Goal: Information Seeking & Learning: Find specific fact

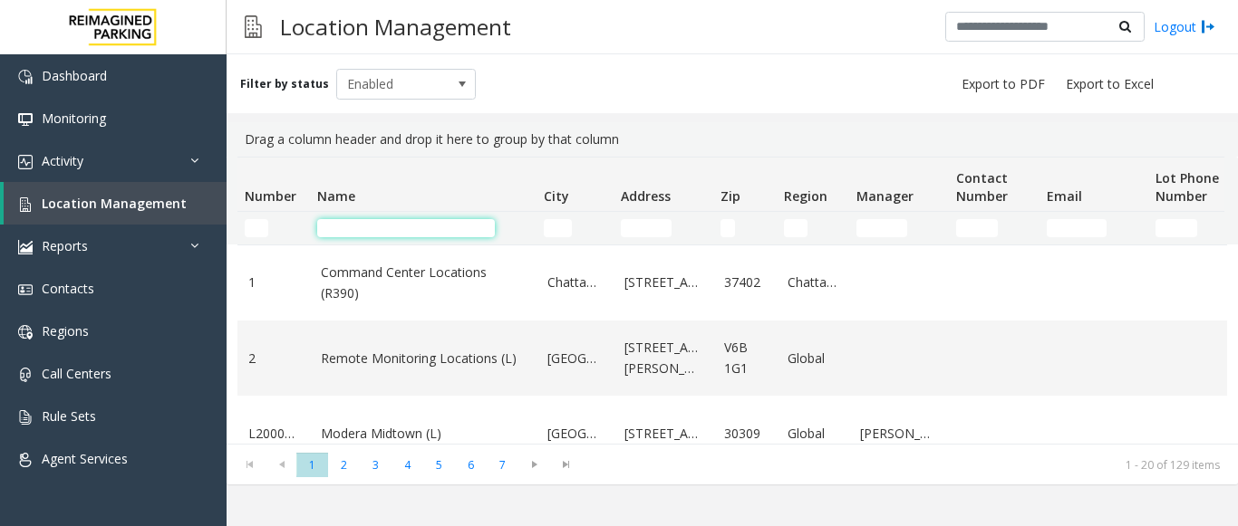
click at [392, 229] on input "Name Filter" at bounding box center [406, 228] width 178 height 18
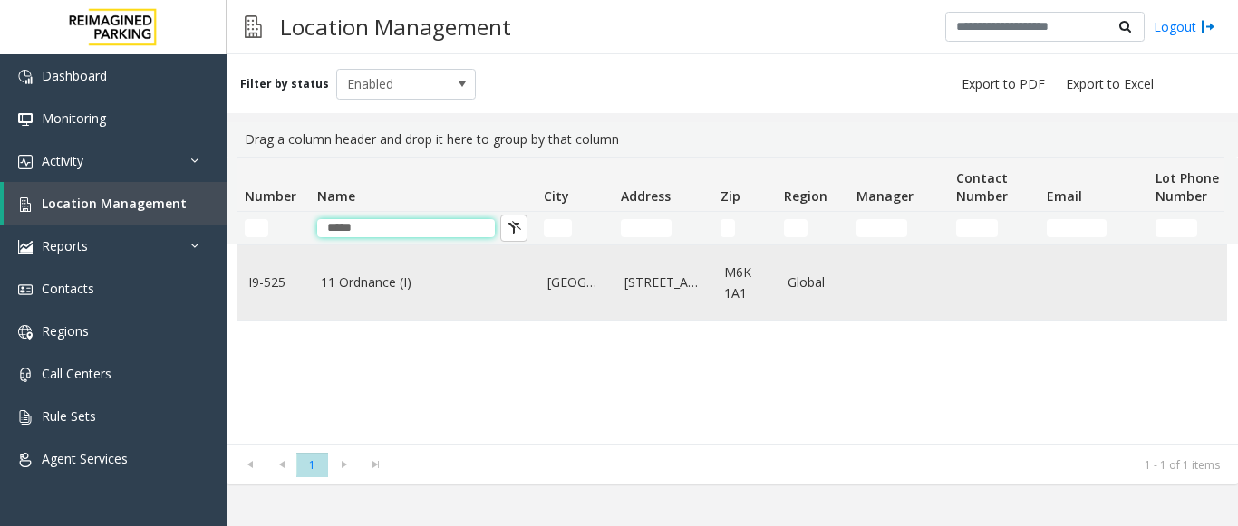
type input "*****"
click at [390, 279] on link "11 Ordnance (I)" at bounding box center [423, 283] width 205 height 20
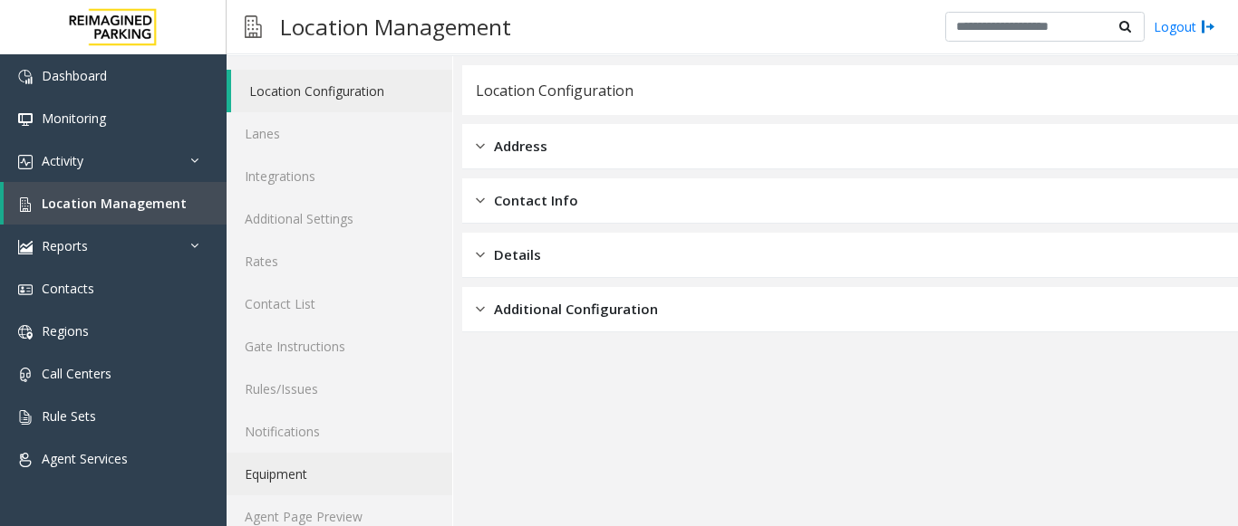
scroll to position [71, 0]
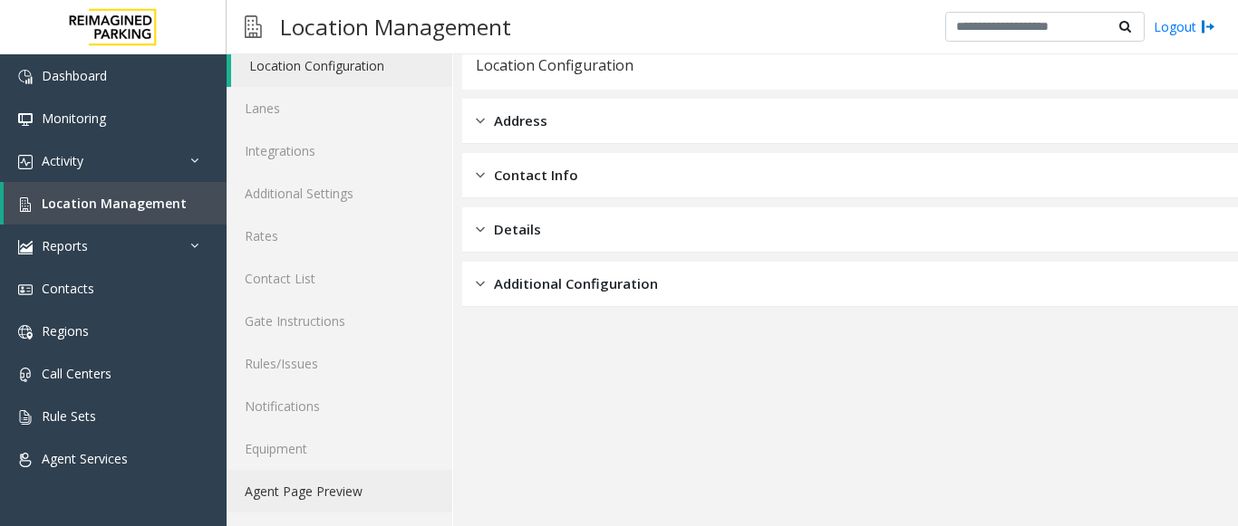
click at [343, 488] on link "Agent Page Preview" at bounding box center [340, 491] width 226 height 43
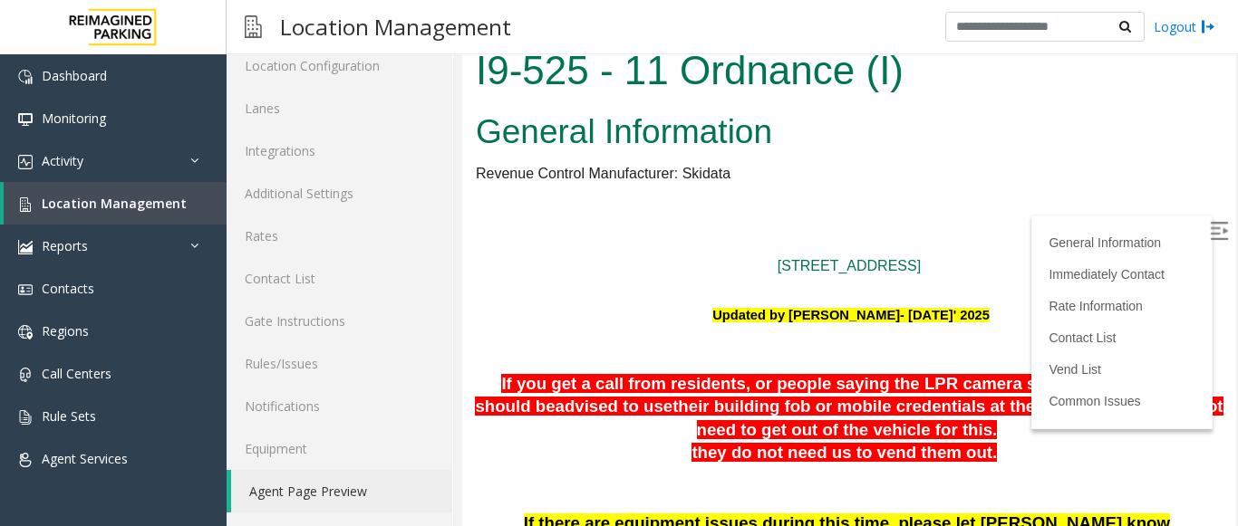
click at [1210, 222] on img at bounding box center [1219, 231] width 18 height 18
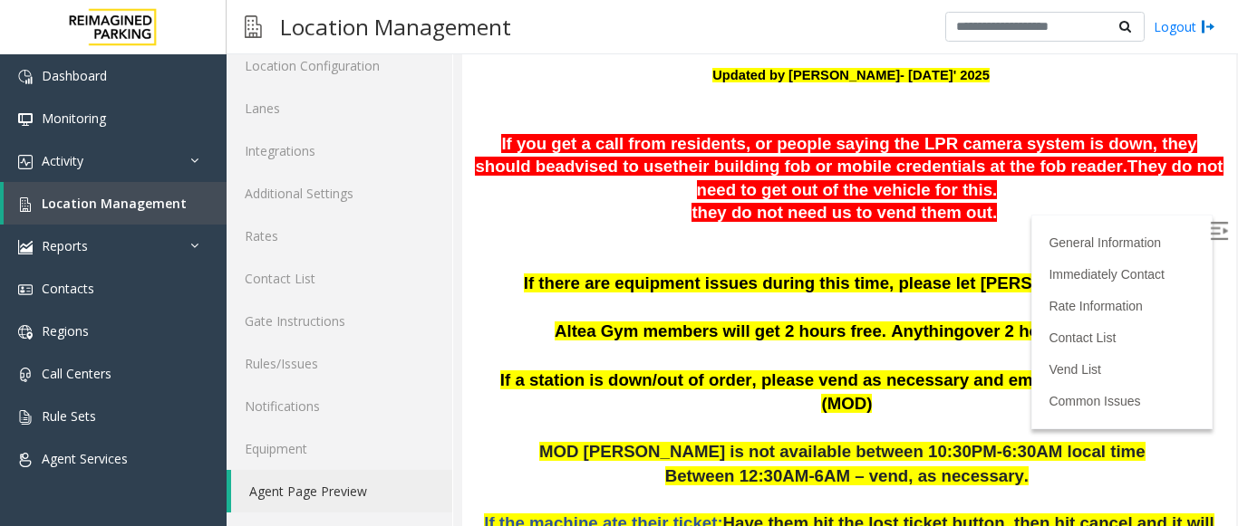
scroll to position [272, 0]
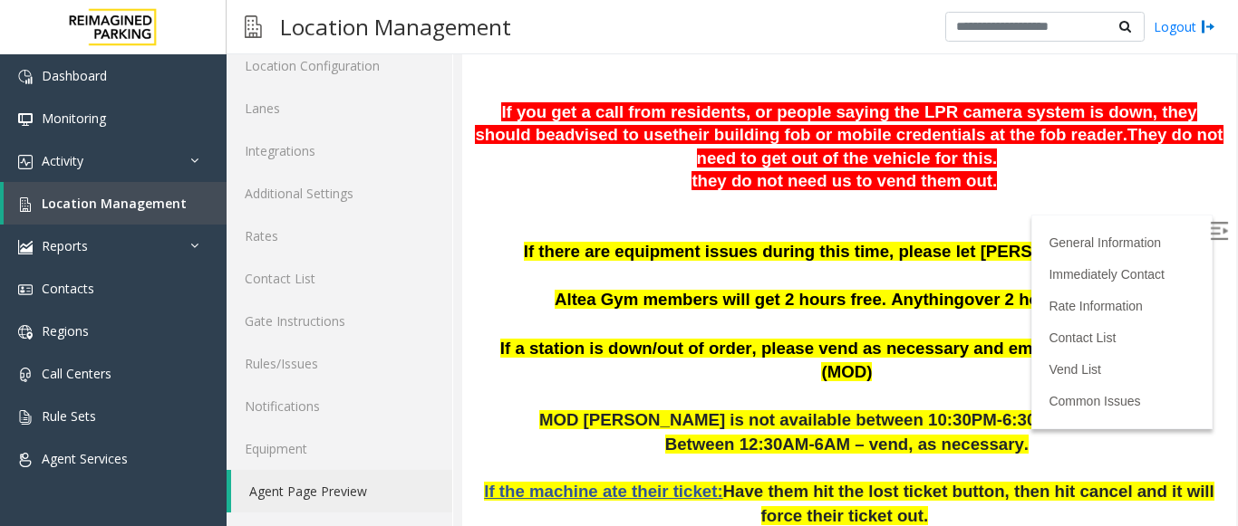
click at [983, 230] on p at bounding box center [849, 229] width 747 height 24
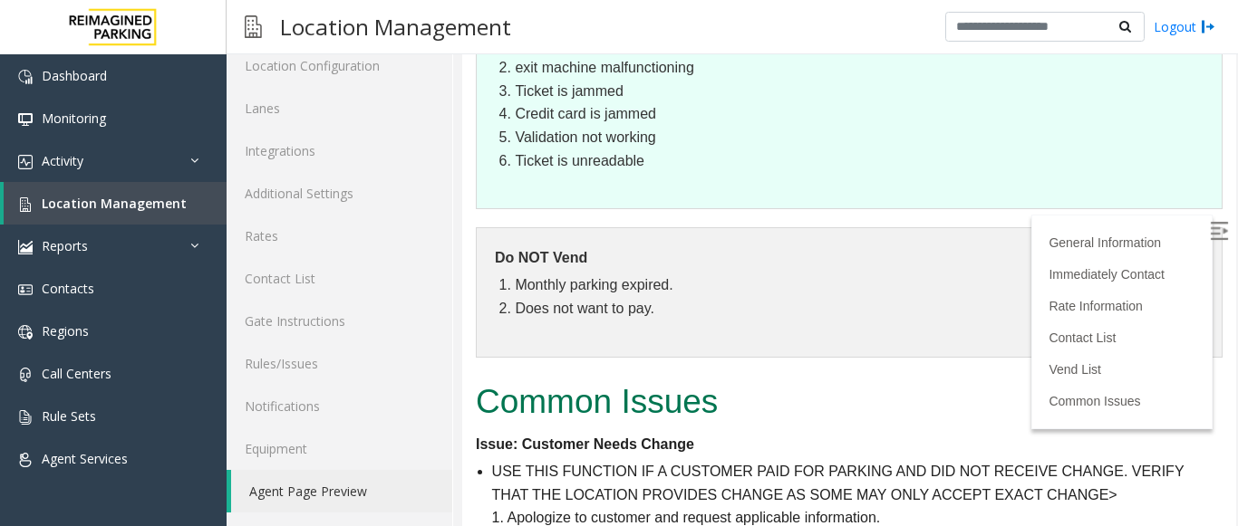
scroll to position [3847, 0]
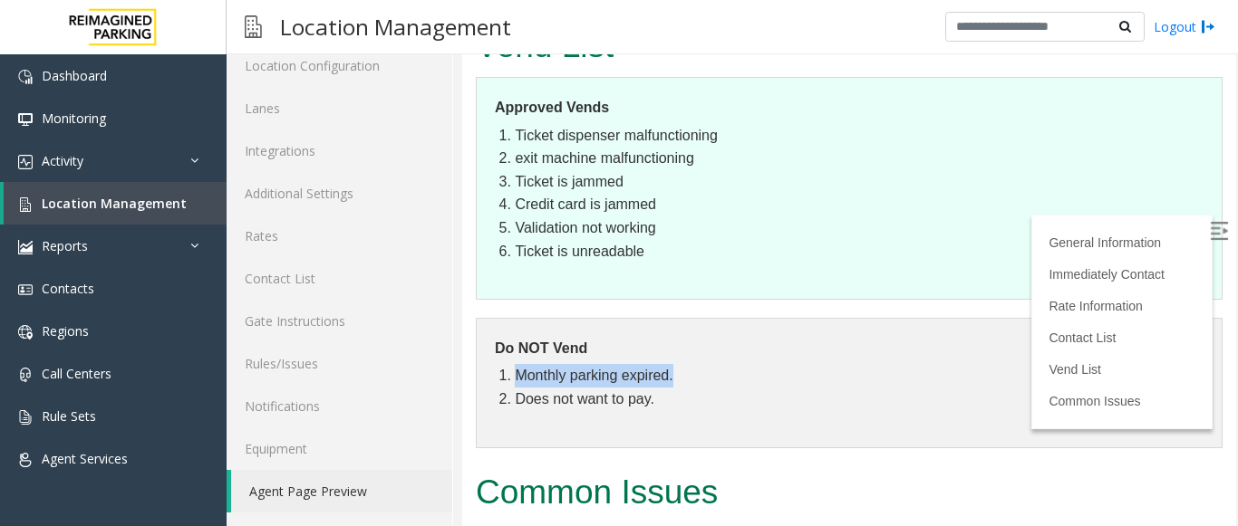
drag, startPoint x: 691, startPoint y: 180, endPoint x: 514, endPoint y: 186, distance: 177.7
click at [515, 364] on li "Monthly parking expired." at bounding box center [859, 376] width 689 height 24
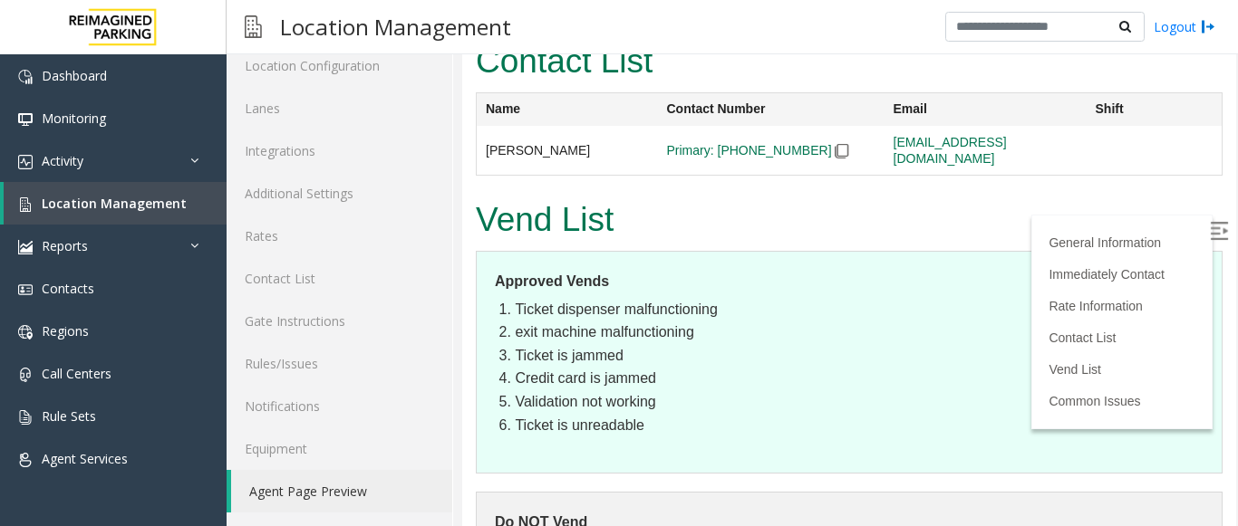
scroll to position [3666, 0]
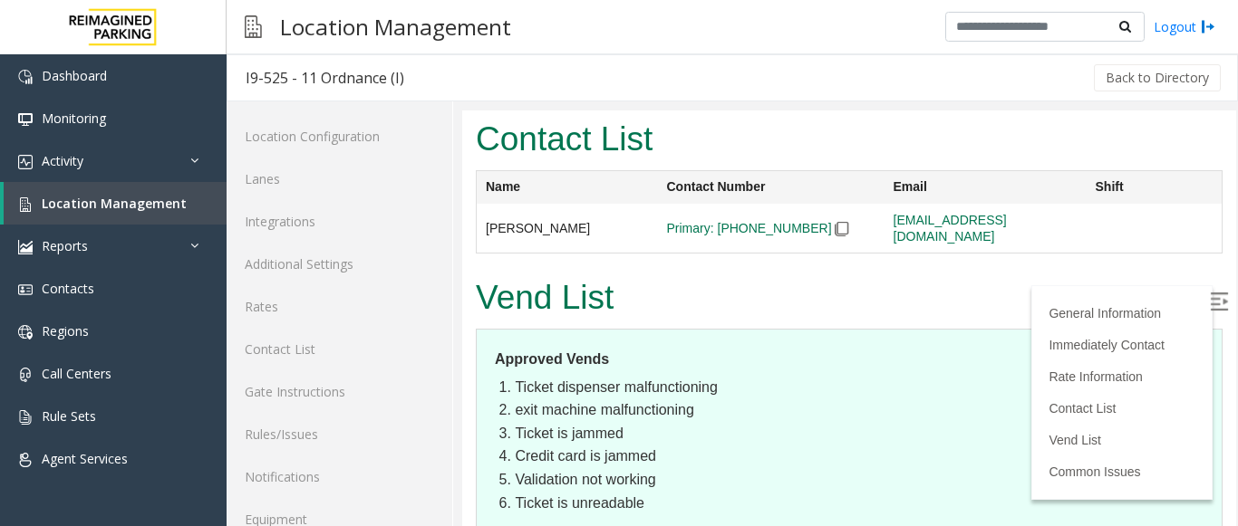
scroll to position [71, 0]
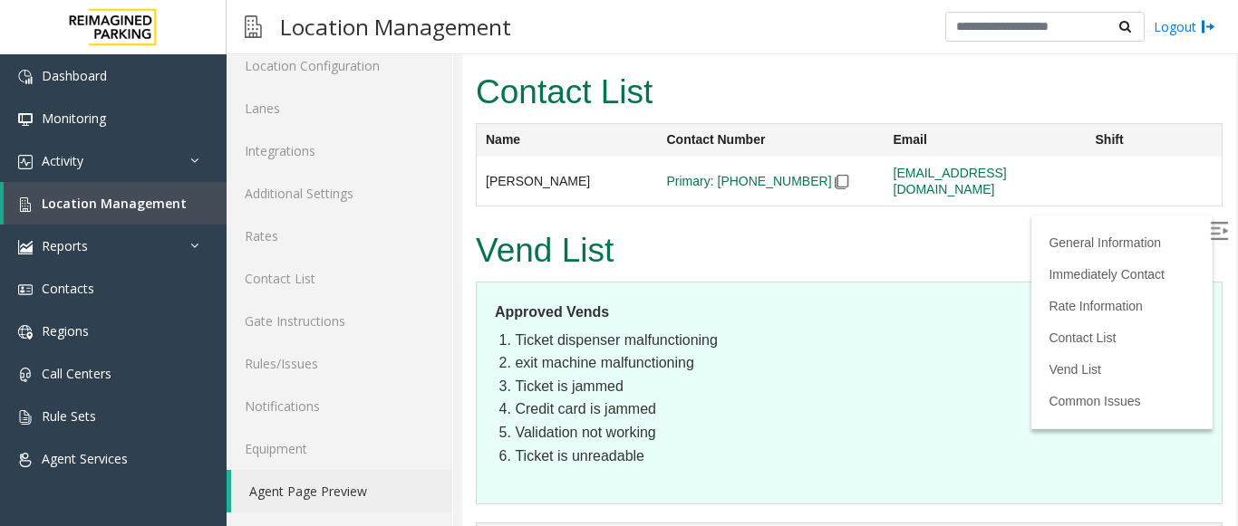
drag, startPoint x: 1221, startPoint y: 72, endPoint x: 1688, endPoint y: 111, distance: 468.3
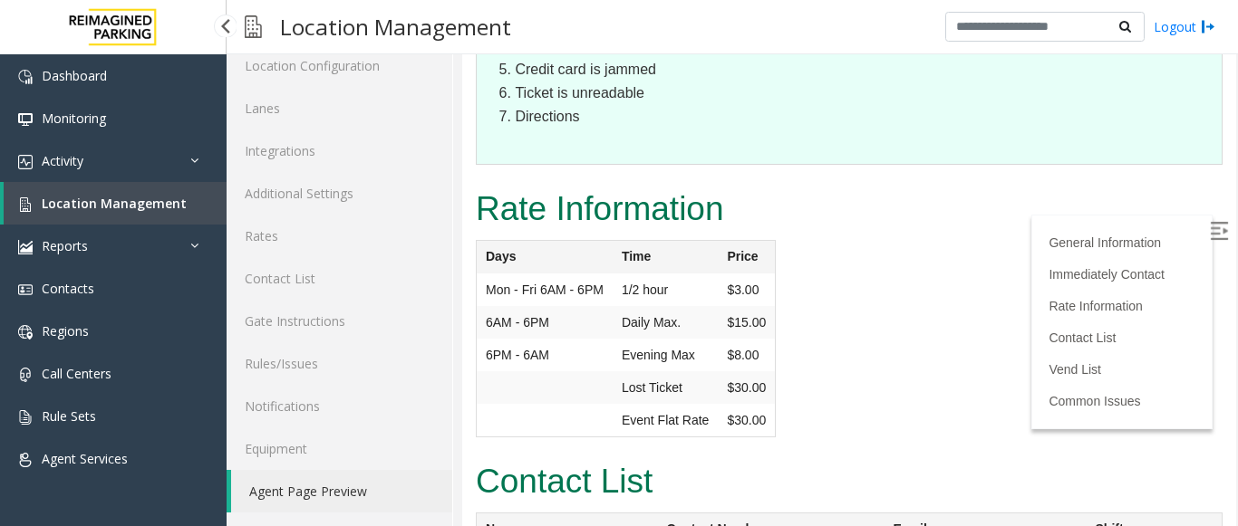
click at [77, 218] on link "Location Management" at bounding box center [115, 203] width 223 height 43
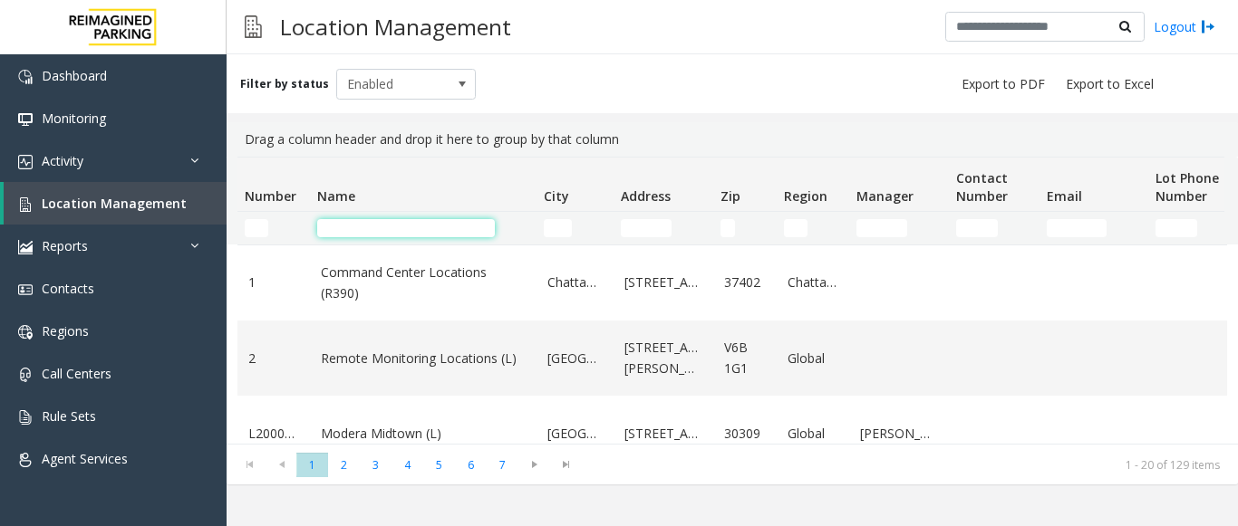
click at [397, 235] on input "Name Filter" at bounding box center [406, 228] width 178 height 18
drag, startPoint x: 850, startPoint y: 360, endPoint x: 302, endPoint y: 346, distance: 548.3
click at [302, 346] on tr "2 Remote Monitoring Locations (L) Vancouver 601 West Cordova Street V6B 1G1 Glo…" at bounding box center [968, 358] width 1463 height 75
click at [302, 346] on td "2" at bounding box center [273, 358] width 72 height 75
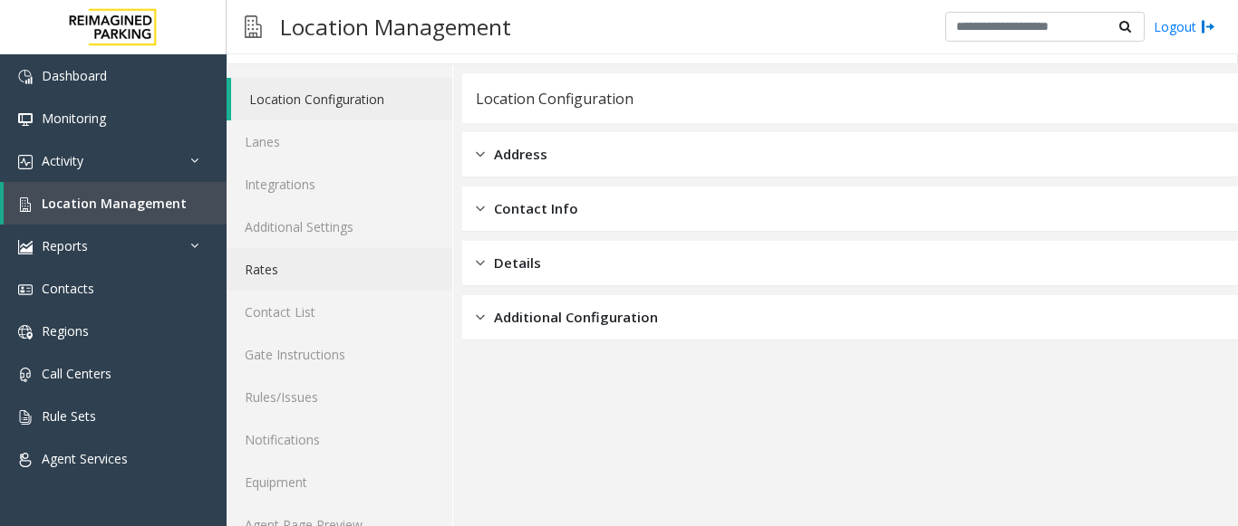
scroll to position [71, 0]
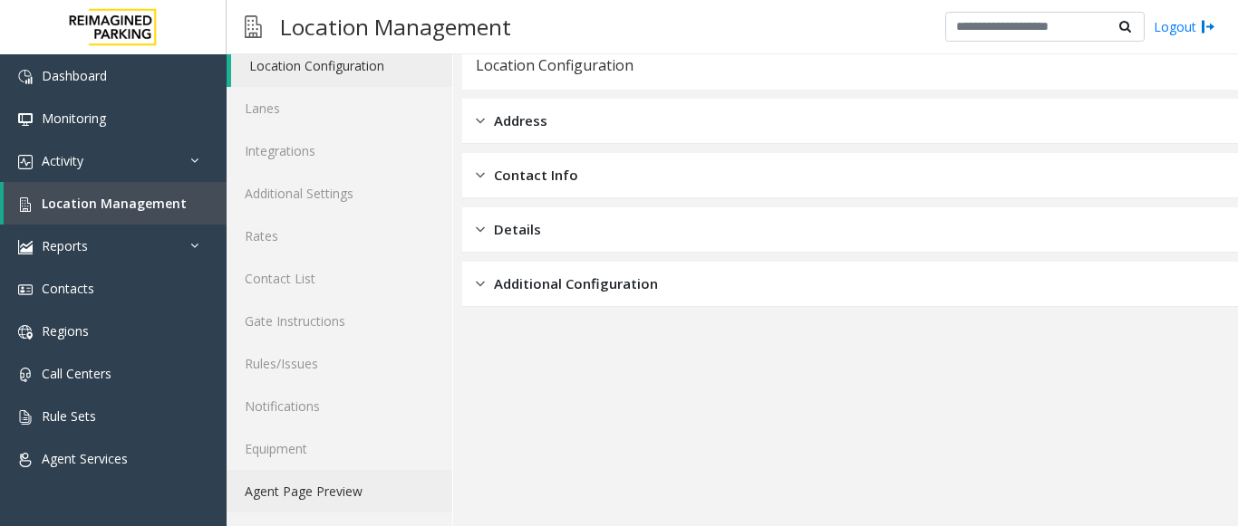
click at [361, 486] on link "Agent Page Preview" at bounding box center [340, 491] width 226 height 43
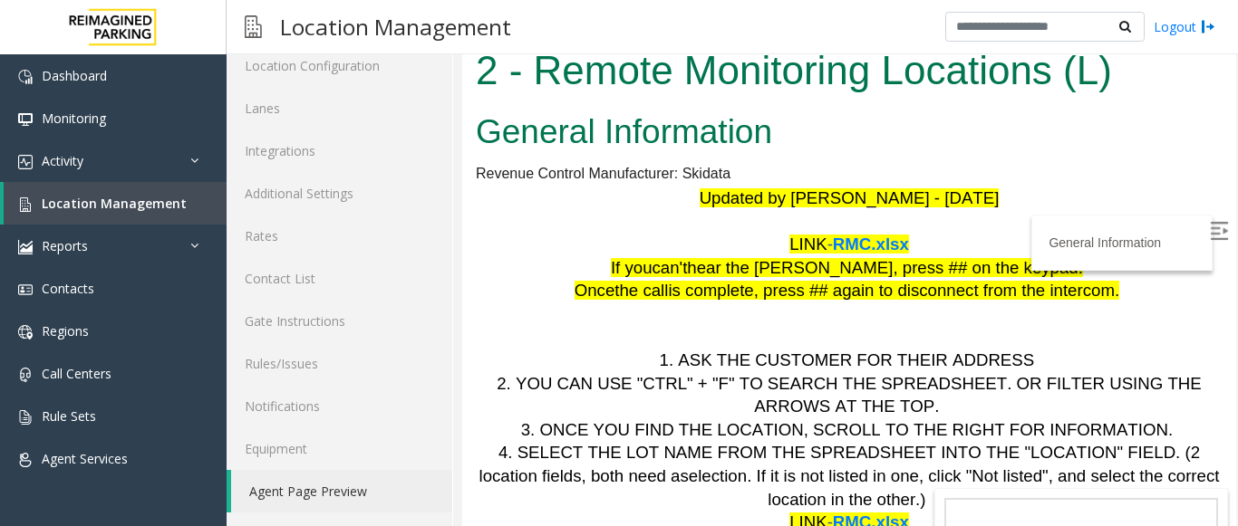
click at [1210, 231] on img at bounding box center [1219, 231] width 18 height 18
click at [117, 200] on span "Location Management" at bounding box center [114, 203] width 145 height 17
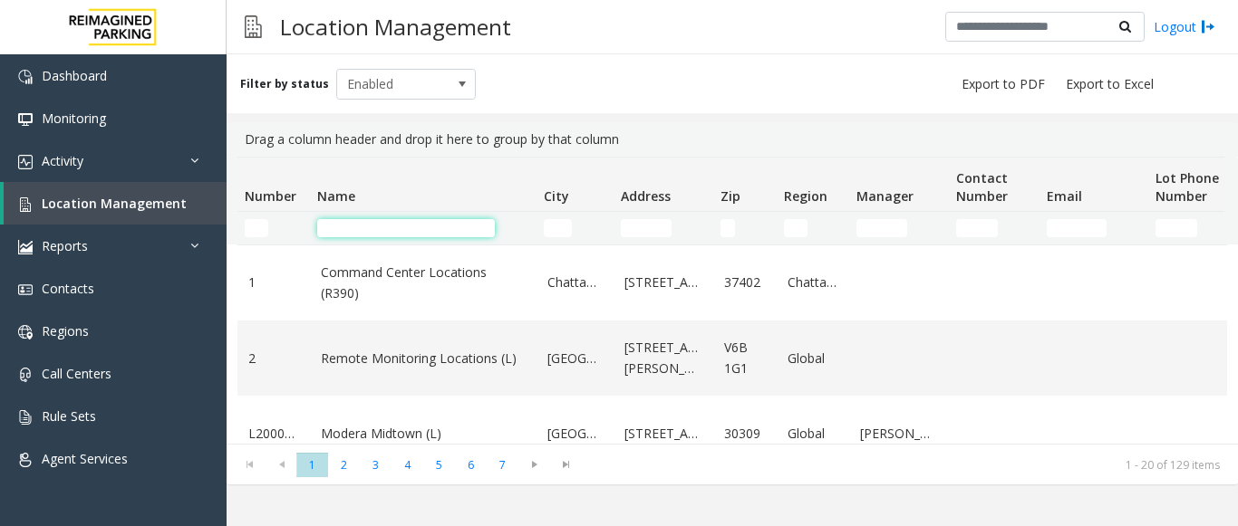
click at [379, 232] on input "Name Filter" at bounding box center [406, 228] width 178 height 18
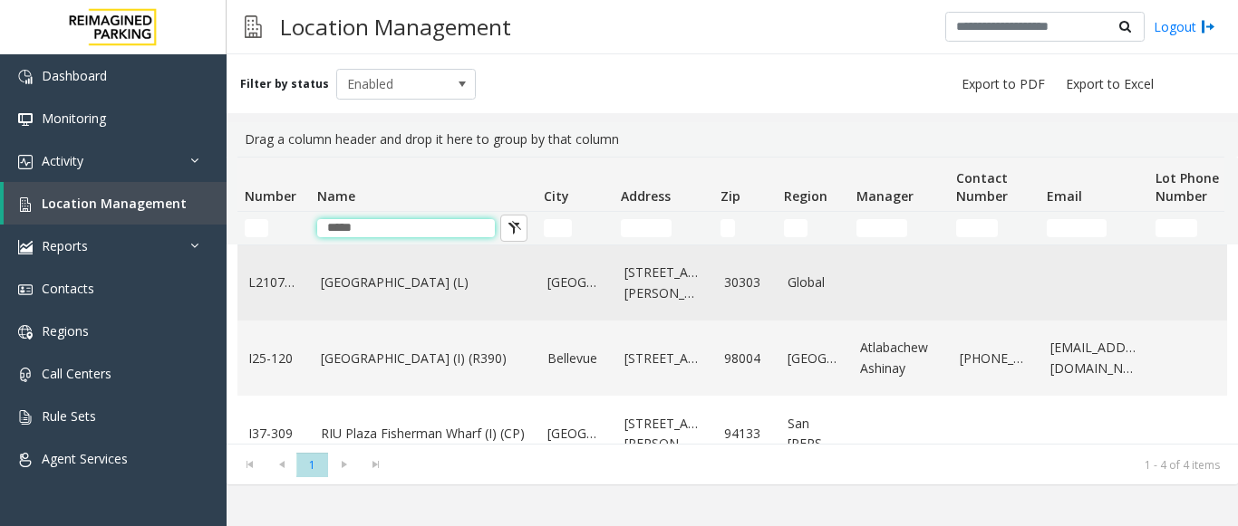
scroll to position [91, 0]
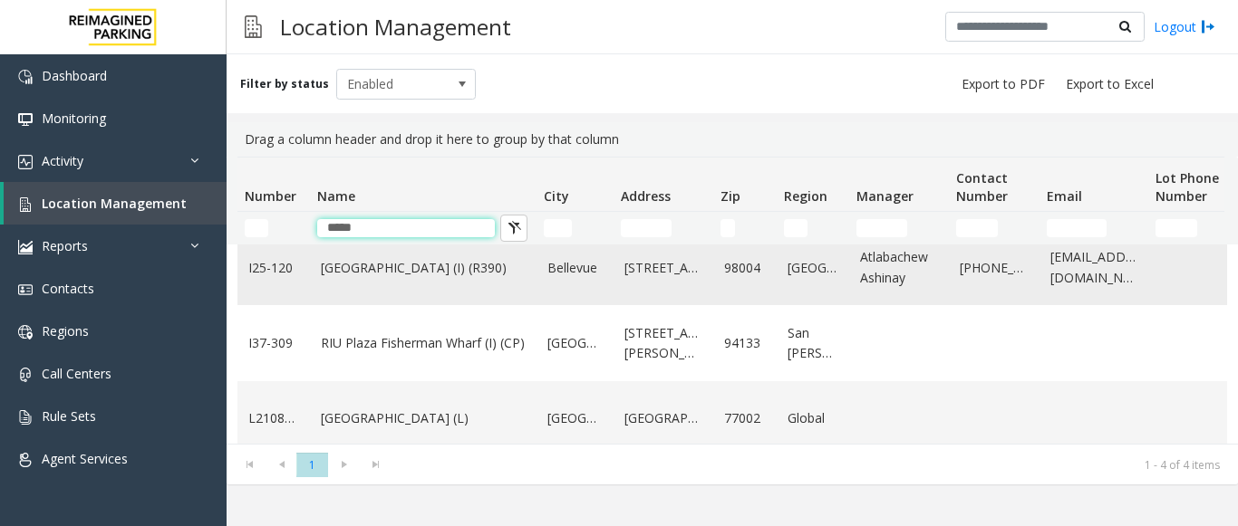
type input "*****"
click at [378, 280] on td "Plaza East Garage (I) (R390)" at bounding box center [423, 267] width 227 height 75
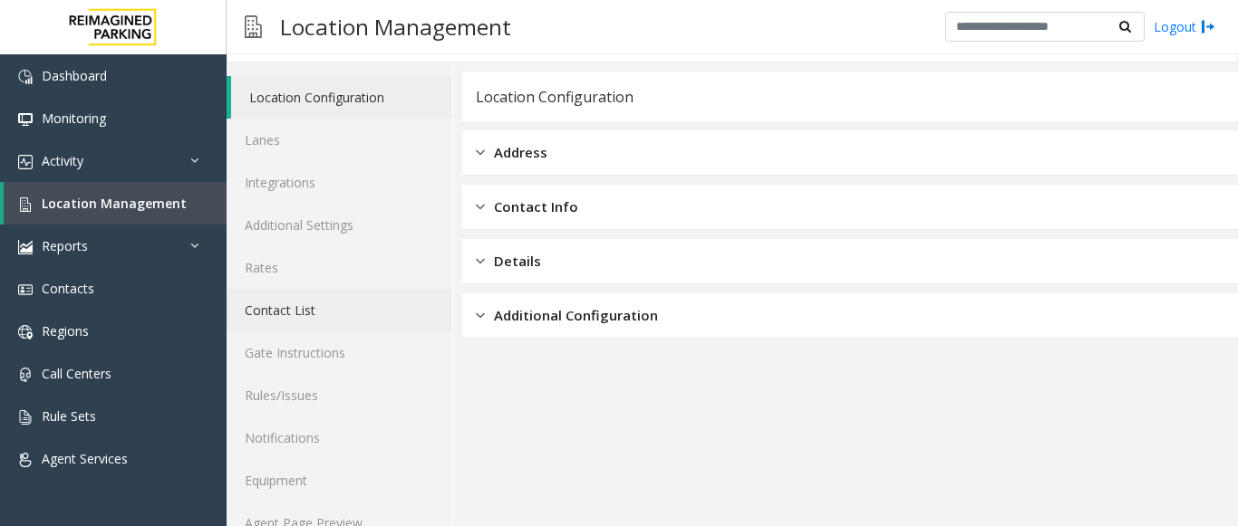
scroll to position [71, 0]
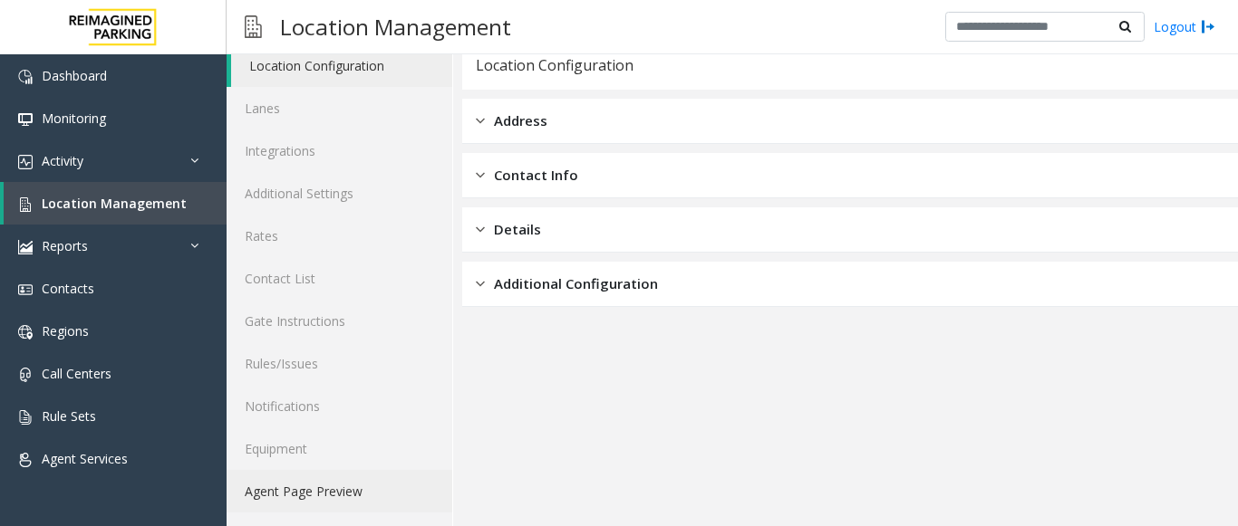
click at [324, 492] on link "Agent Page Preview" at bounding box center [340, 491] width 226 height 43
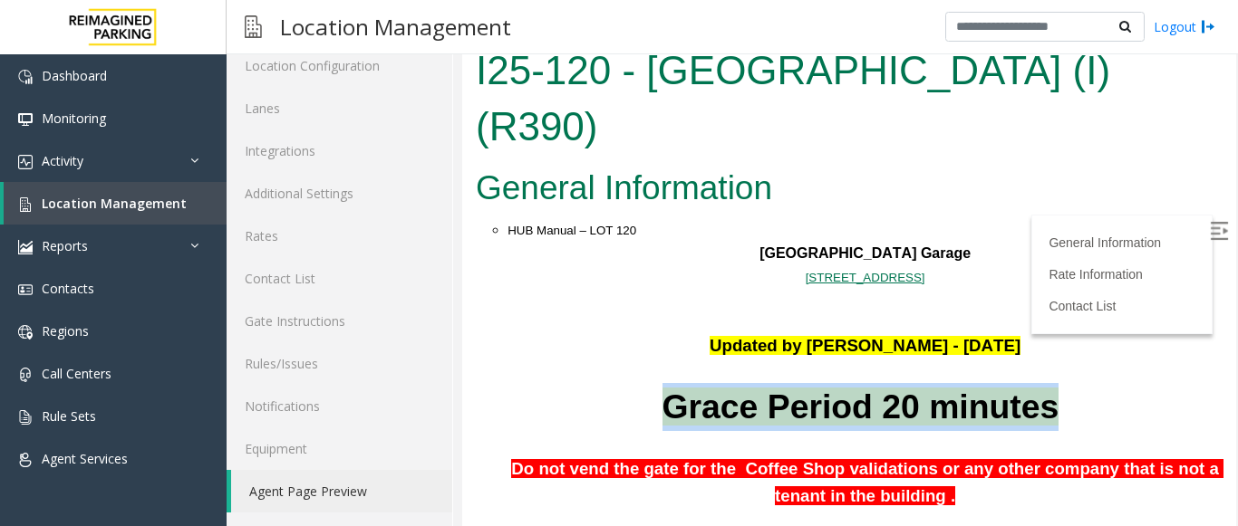
drag, startPoint x: 668, startPoint y: 351, endPoint x: 1018, endPoint y: 342, distance: 349.9
click at [1018, 383] on p "Grace Period 20 minutes" at bounding box center [864, 407] width 715 height 48
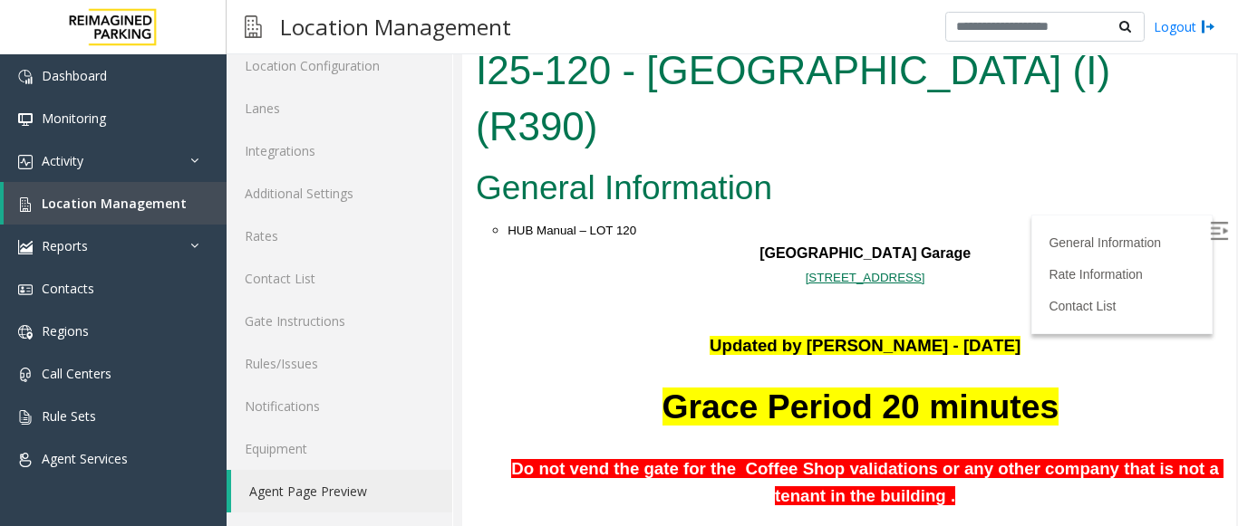
click at [1058, 388] on span at bounding box center [1062, 407] width 9 height 38
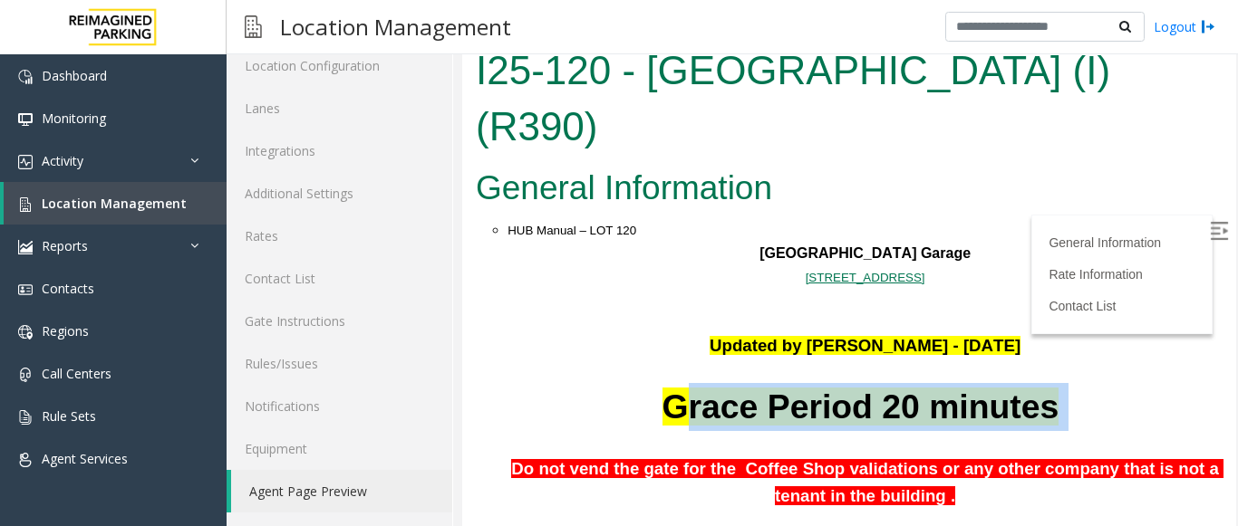
drag, startPoint x: 689, startPoint y: 349, endPoint x: 1054, endPoint y: 348, distance: 365.1
click at [1054, 383] on p "Grace Period 20 minutes" at bounding box center [864, 407] width 715 height 48
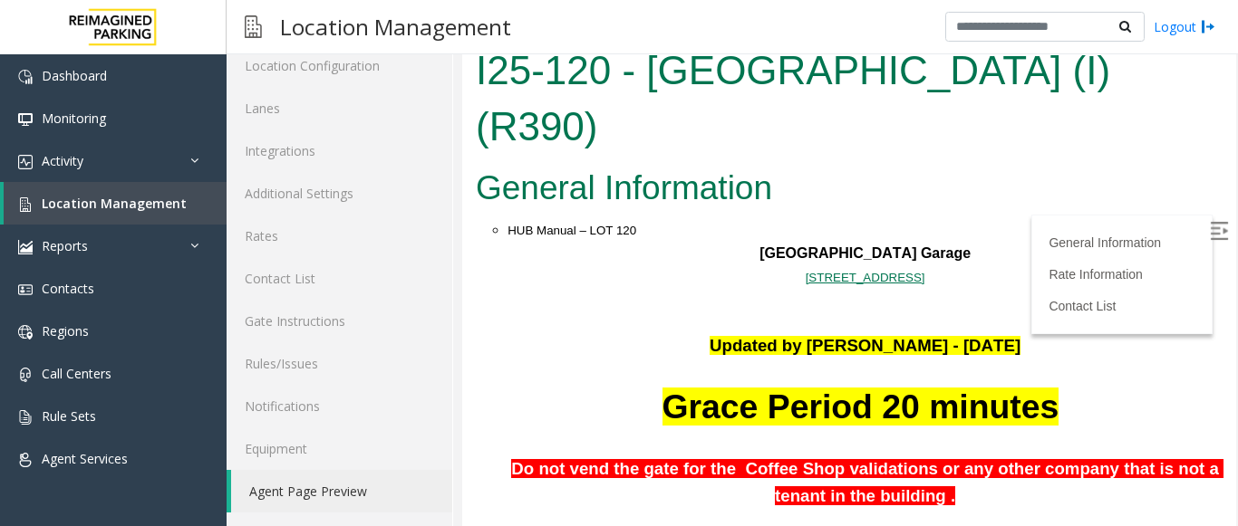
click at [1008, 431] on p at bounding box center [864, 443] width 715 height 24
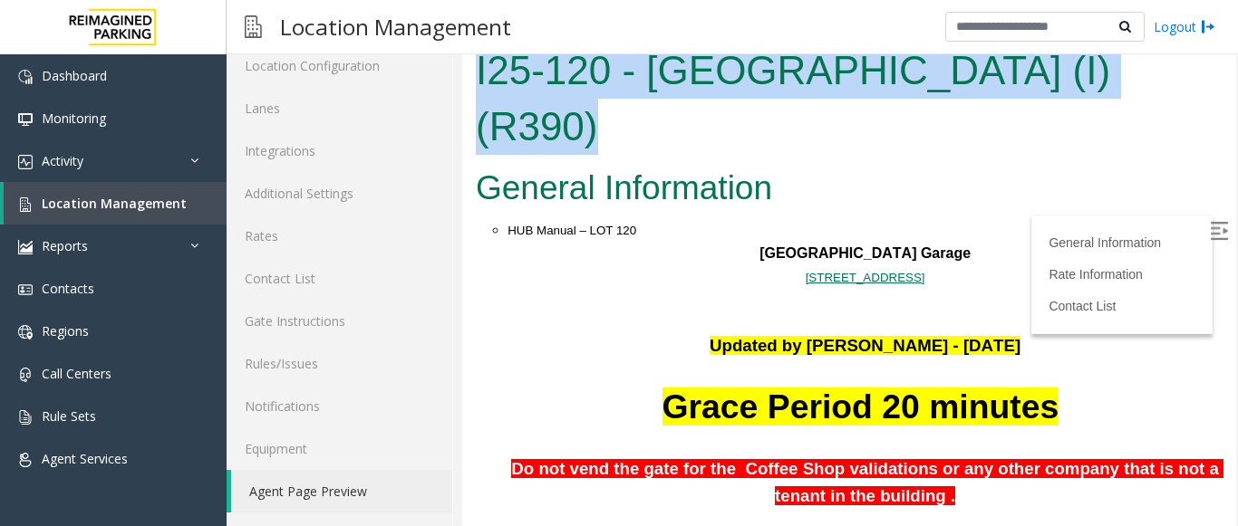
drag, startPoint x: 478, startPoint y: 74, endPoint x: 1163, endPoint y: 100, distance: 685.5
click at [1163, 100] on div "I25-120 - Plaza East Garage (I) (R390)" at bounding box center [849, 100] width 774 height 121
copy h1 "I25-120 - Plaza East Garage (I) (R390)"
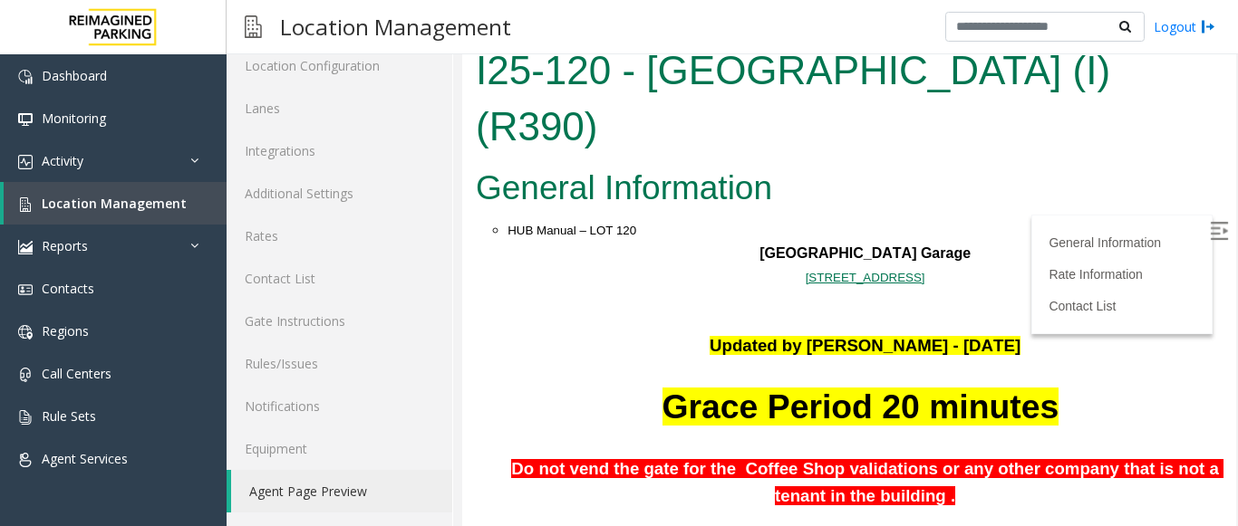
click at [593, 288] on p at bounding box center [864, 300] width 715 height 24
drag, startPoint x: 778, startPoint y: 195, endPoint x: 926, endPoint y: 204, distance: 148.0
click at [926, 242] on p "Plaza East Garage" at bounding box center [864, 254] width 715 height 24
click at [949, 312] on p at bounding box center [864, 324] width 715 height 24
drag, startPoint x: 1003, startPoint y: 293, endPoint x: 739, endPoint y: 239, distance: 269.0
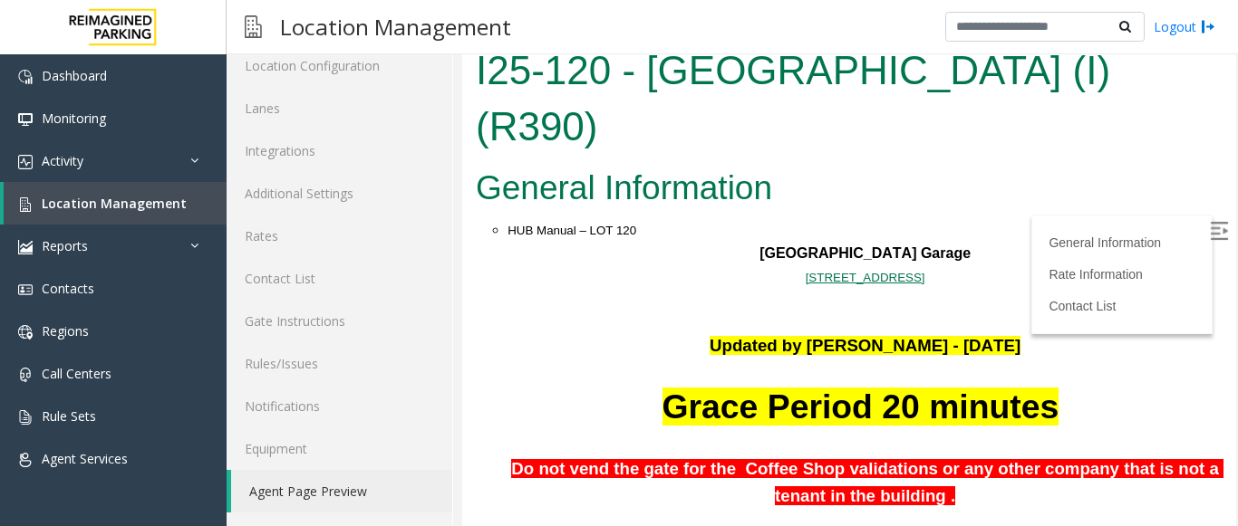
click at [755, 288] on p at bounding box center [864, 300] width 715 height 24
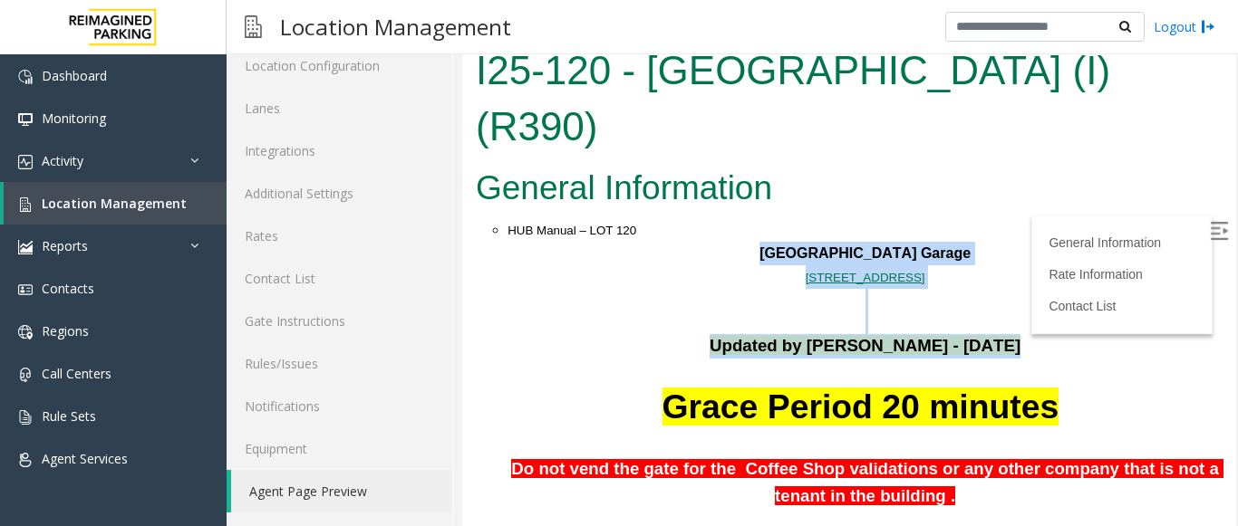
drag, startPoint x: 784, startPoint y: 193, endPoint x: 1016, endPoint y: 307, distance: 258.5
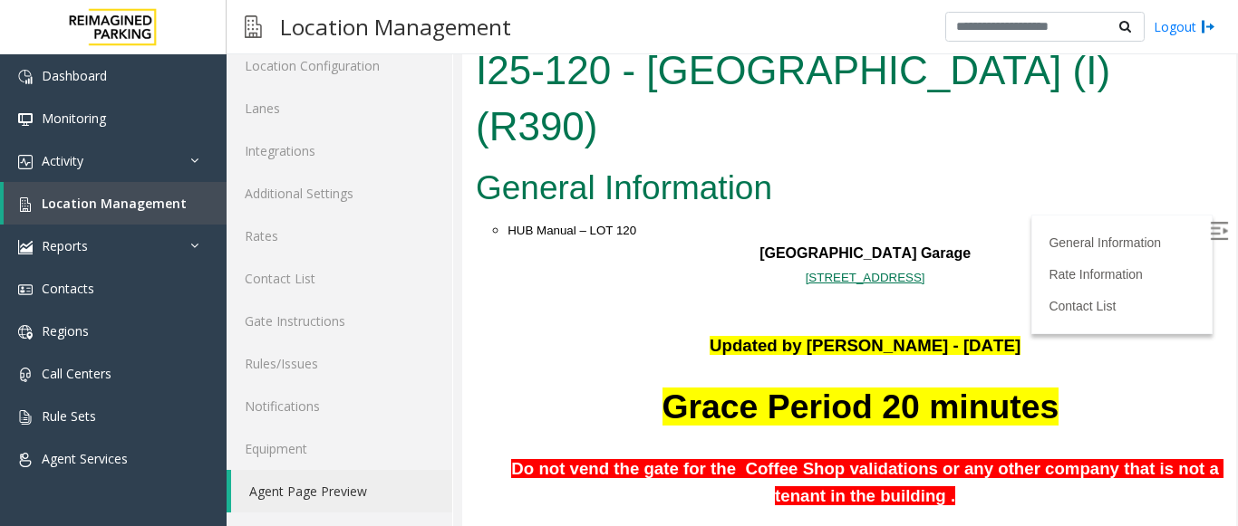
click at [1042, 383] on p "Grace Period 20 minutes" at bounding box center [864, 407] width 715 height 48
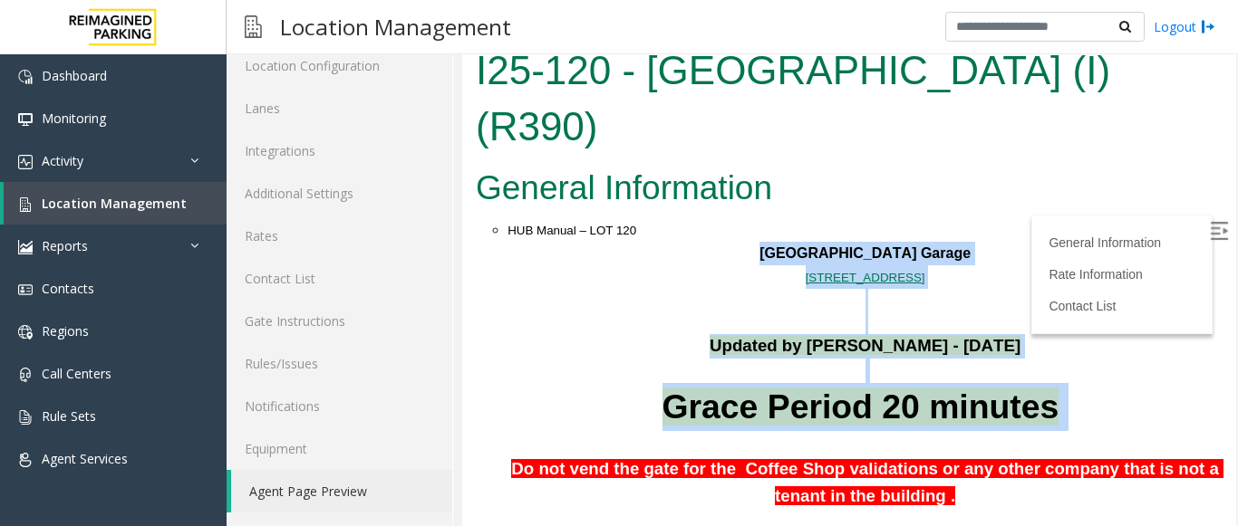
drag, startPoint x: 1041, startPoint y: 362, endPoint x: 753, endPoint y: 187, distance: 337.5
click at [753, 242] on p "Plaza East Garage" at bounding box center [864, 254] width 715 height 24
drag, startPoint x: 787, startPoint y: 187, endPoint x: 1119, endPoint y: 378, distance: 382.8
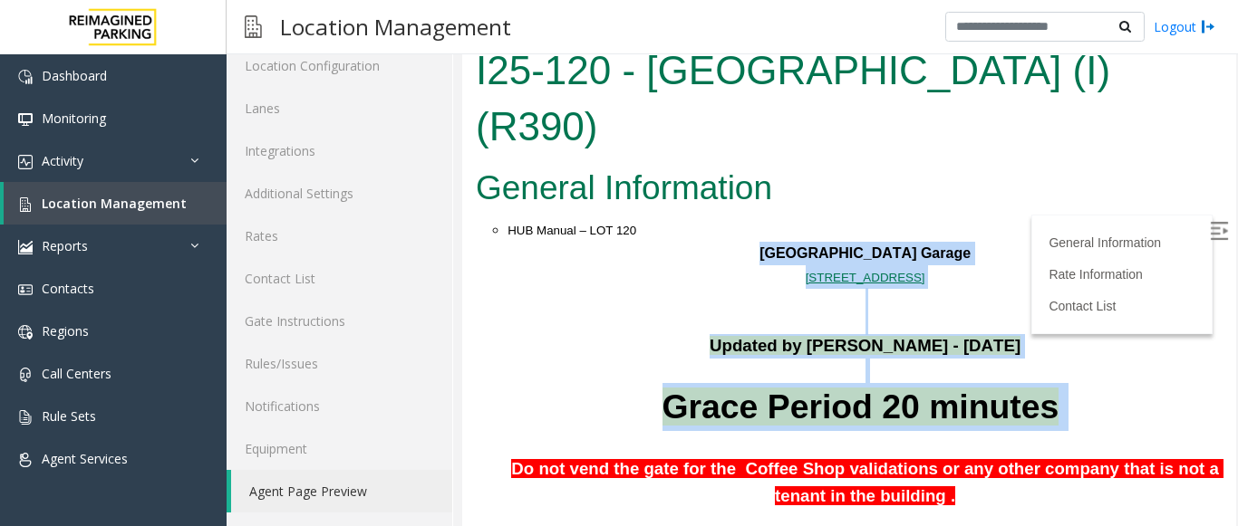
click at [1109, 383] on p "Grace Period 20 minutes" at bounding box center [864, 407] width 715 height 48
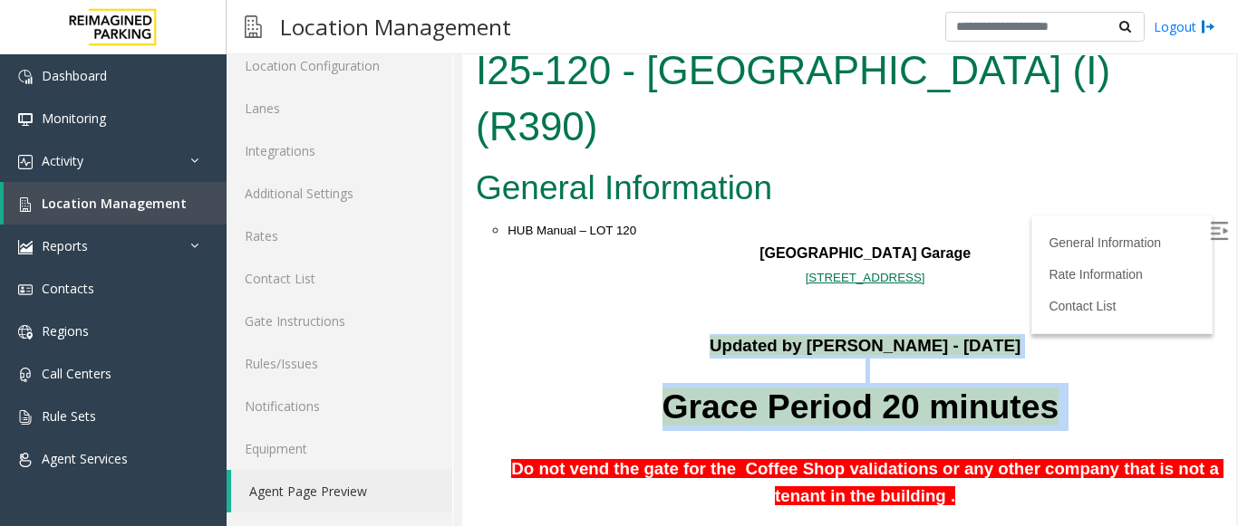
drag, startPoint x: 672, startPoint y: 287, endPoint x: 1046, endPoint y: 377, distance: 383.9
click at [1048, 431] on p at bounding box center [864, 443] width 715 height 24
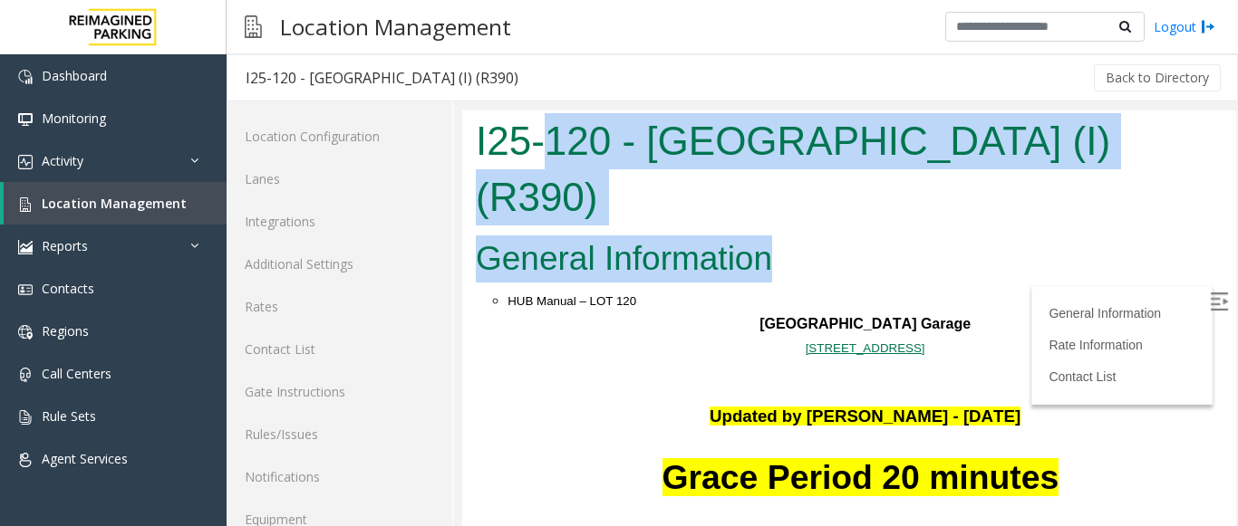
drag, startPoint x: 787, startPoint y: 203, endPoint x: 658, endPoint y: 159, distance: 137.0
click at [595, 137] on body "I25-120 - Plaza East Garage (I) (R390) General Information HUB Manual – LOT 120…" at bounding box center [849, 354] width 774 height 487
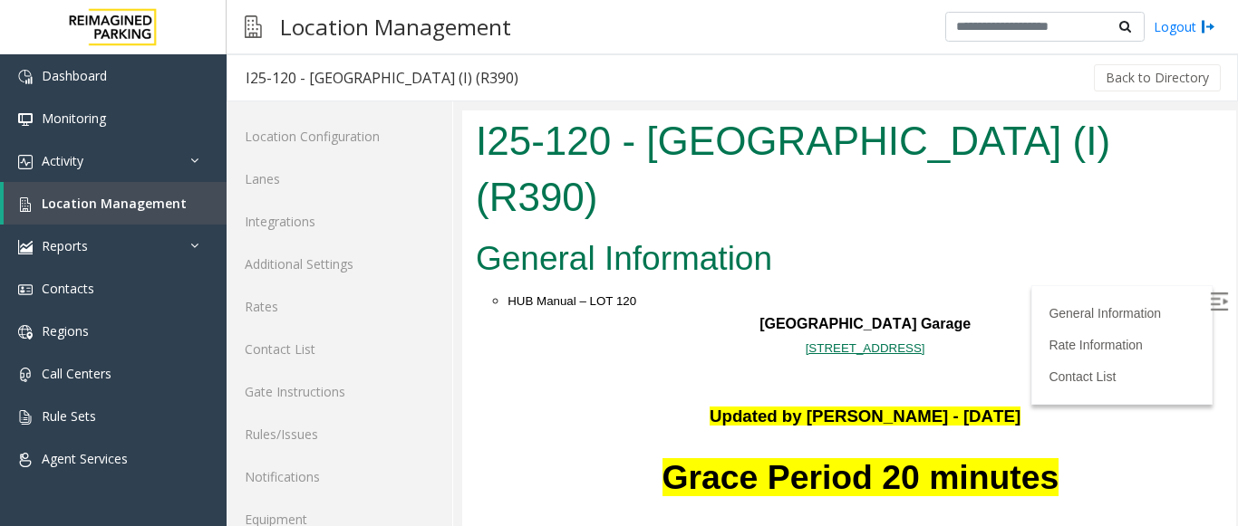
click at [874, 342] on span "11000 NE 8th St. Bellevue, WA" at bounding box center [865, 349] width 120 height 14
click at [682, 458] on span "Grace Period 20 minutes" at bounding box center [860, 477] width 397 height 38
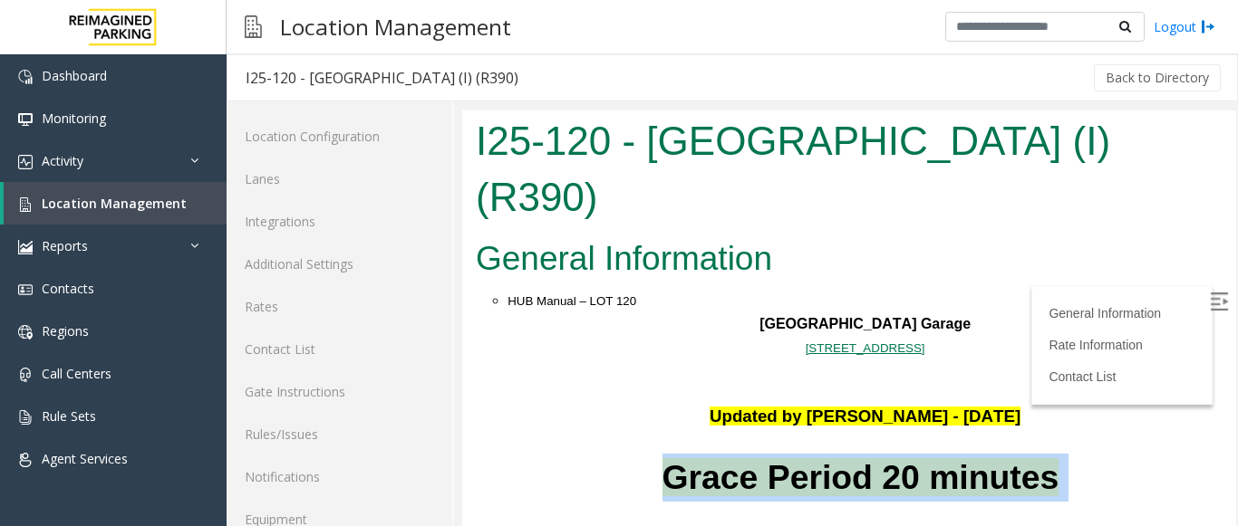
drag, startPoint x: 673, startPoint y: 423, endPoint x: 975, endPoint y: 464, distance: 304.5
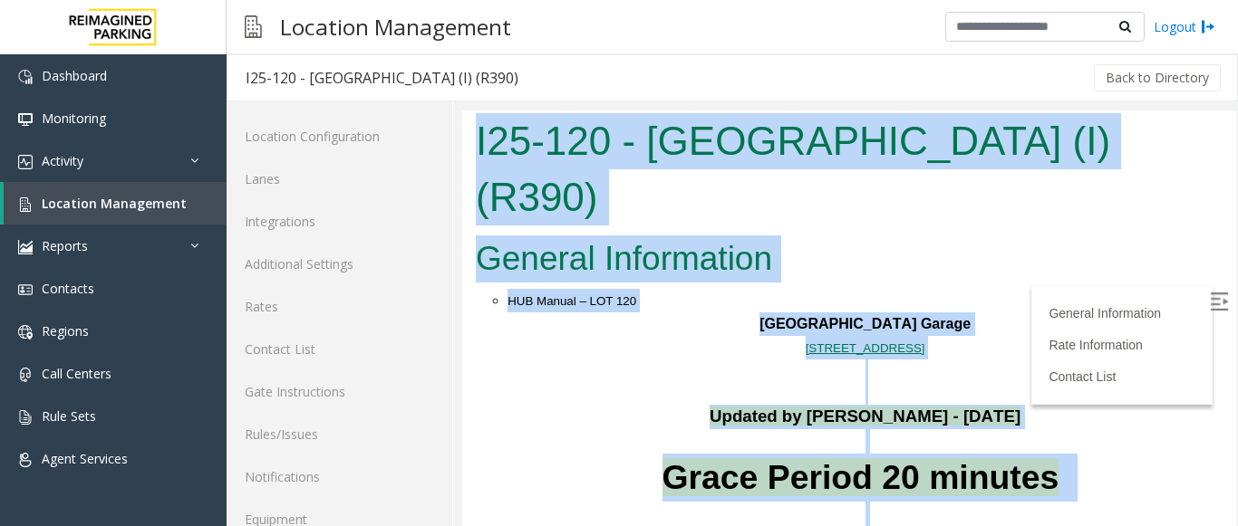
drag, startPoint x: 974, startPoint y: 482, endPoint x: 1239, endPoint y: 516, distance: 267.7
click at [1236, 516] on html "I25-120 - Plaza East Garage (I) (R390) General Information HUB Manual – LOT 120…" at bounding box center [849, 354] width 774 height 487
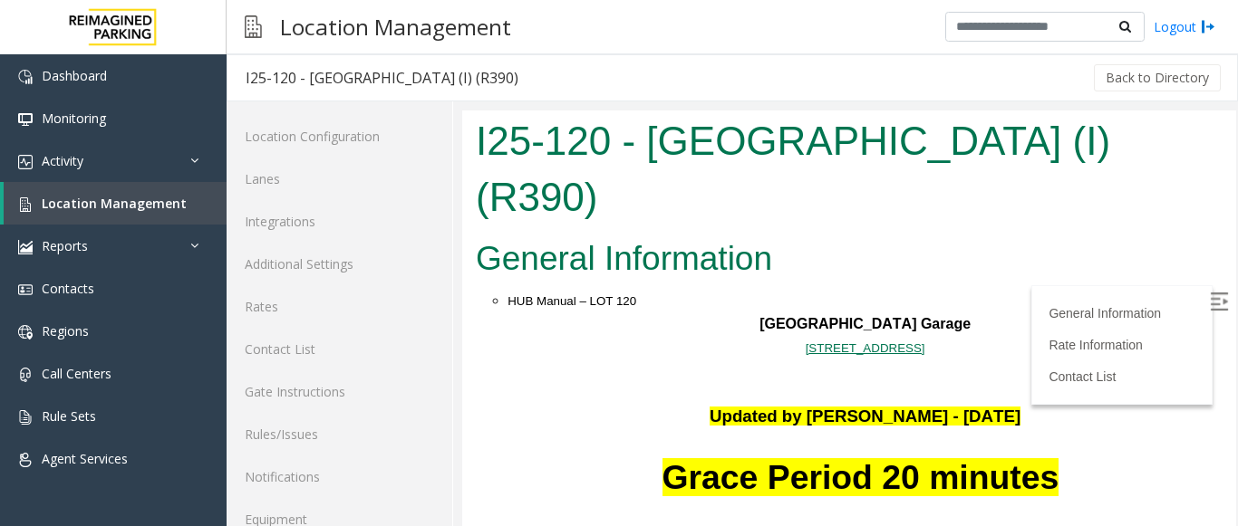
click at [1045, 382] on p at bounding box center [864, 394] width 715 height 24
drag, startPoint x: 899, startPoint y: 291, endPoint x: 741, endPoint y: 258, distance: 161.0
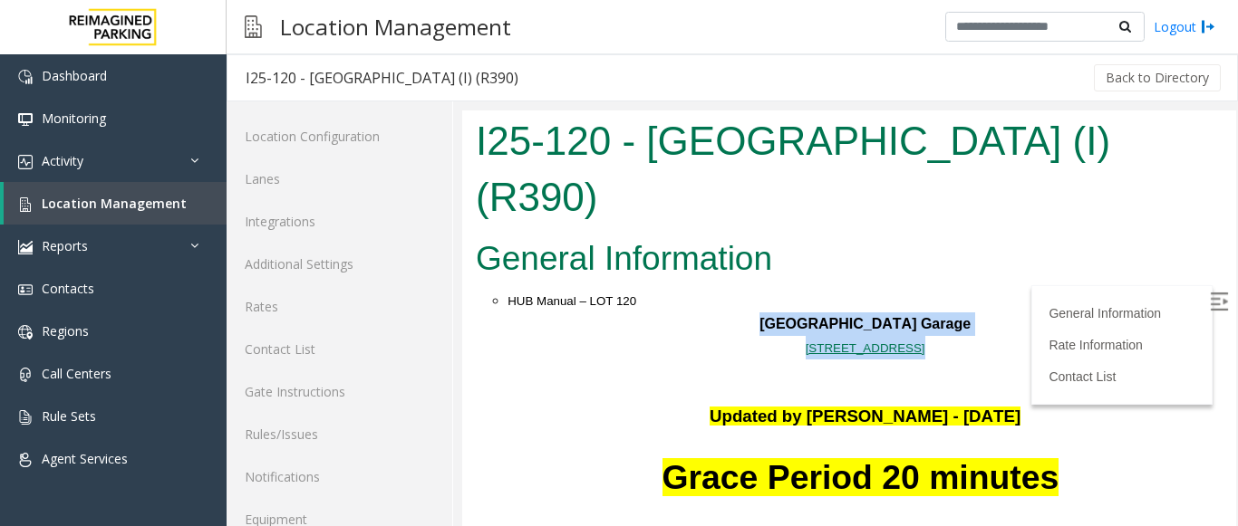
drag, startPoint x: 740, startPoint y: 257, endPoint x: 1003, endPoint y: 304, distance: 266.8
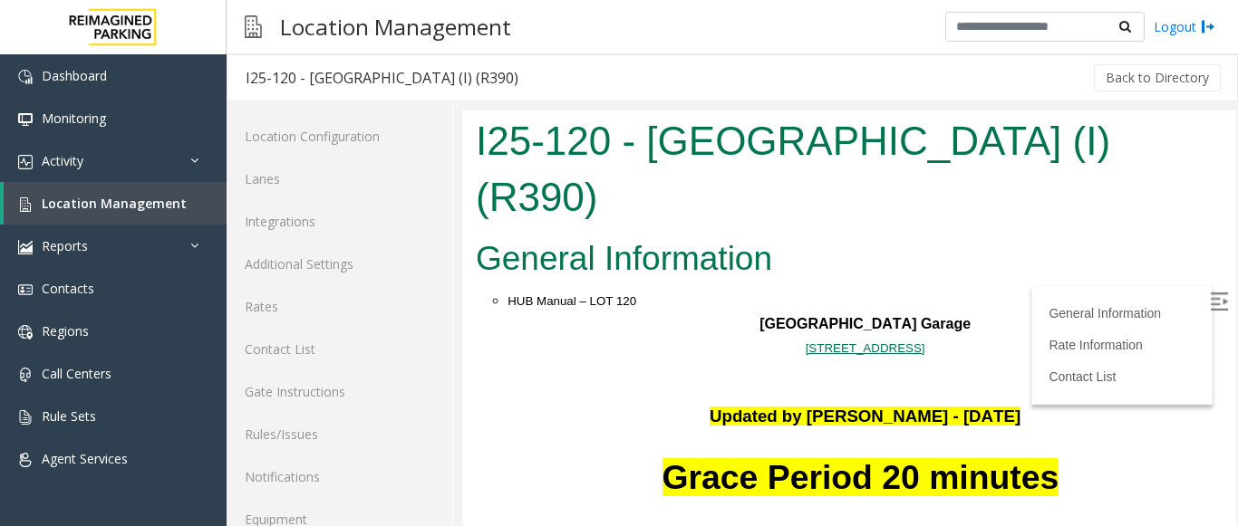
click at [1008, 405] on p "Updated by Jyoti Teotia - 7th March 2025" at bounding box center [864, 417] width 715 height 24
drag, startPoint x: 1005, startPoint y: 362, endPoint x: 716, endPoint y: 332, distance: 290.6
click at [710, 429] on p at bounding box center [864, 441] width 715 height 24
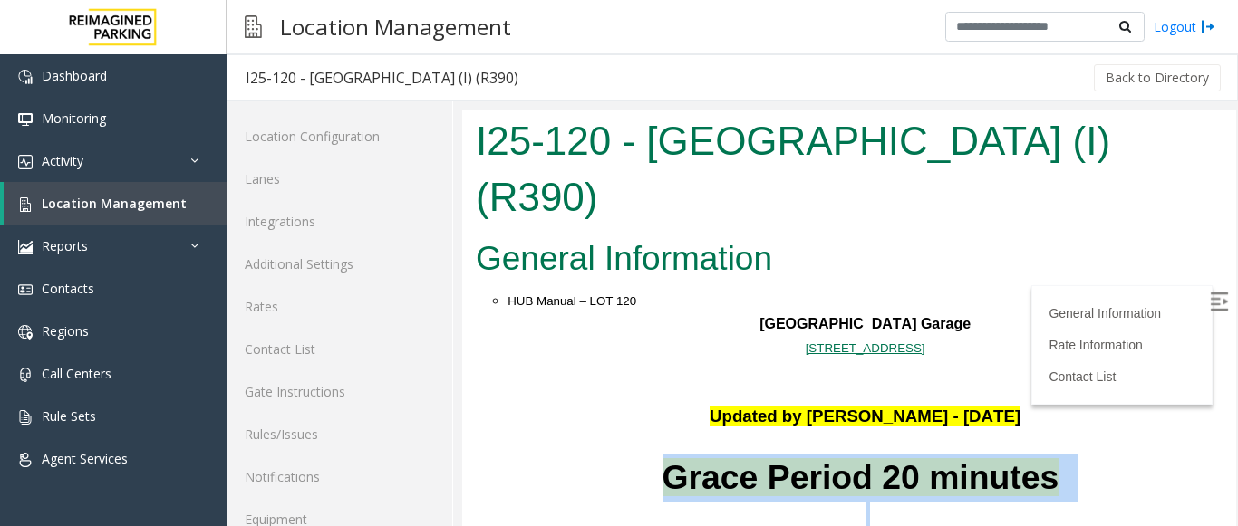
drag, startPoint x: 673, startPoint y: 423, endPoint x: 1027, endPoint y: 472, distance: 357.6
click at [1045, 502] on p at bounding box center [864, 514] width 715 height 24
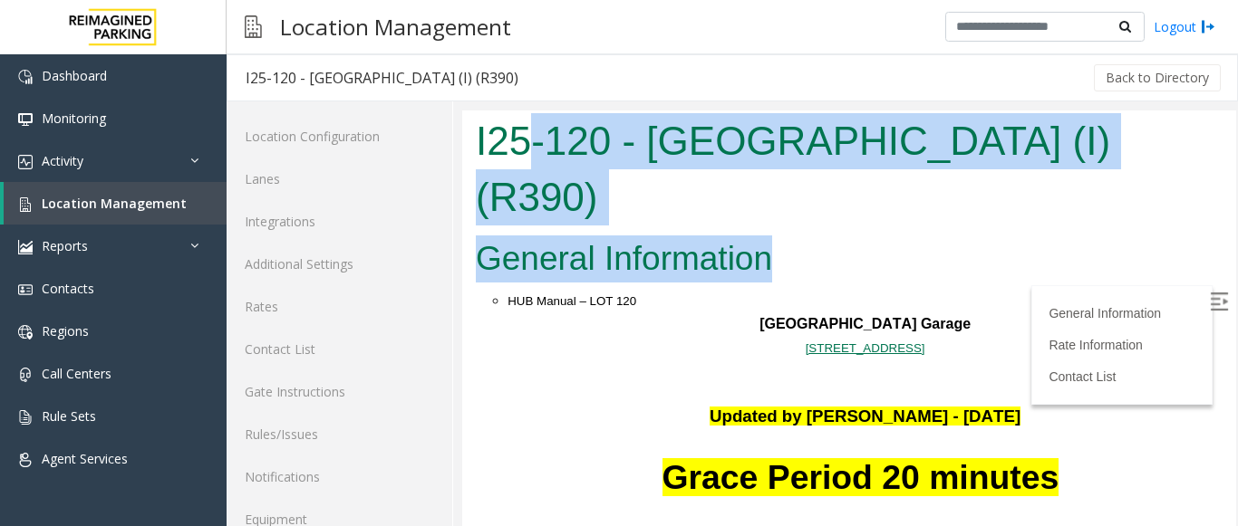
drag, startPoint x: 781, startPoint y: 203, endPoint x: 521, endPoint y: 152, distance: 264.9
click at [521, 152] on body "I25-120 - Plaza East Garage (I) (R390) General Information HUB Manual – LOT 120…" at bounding box center [849, 354] width 774 height 487
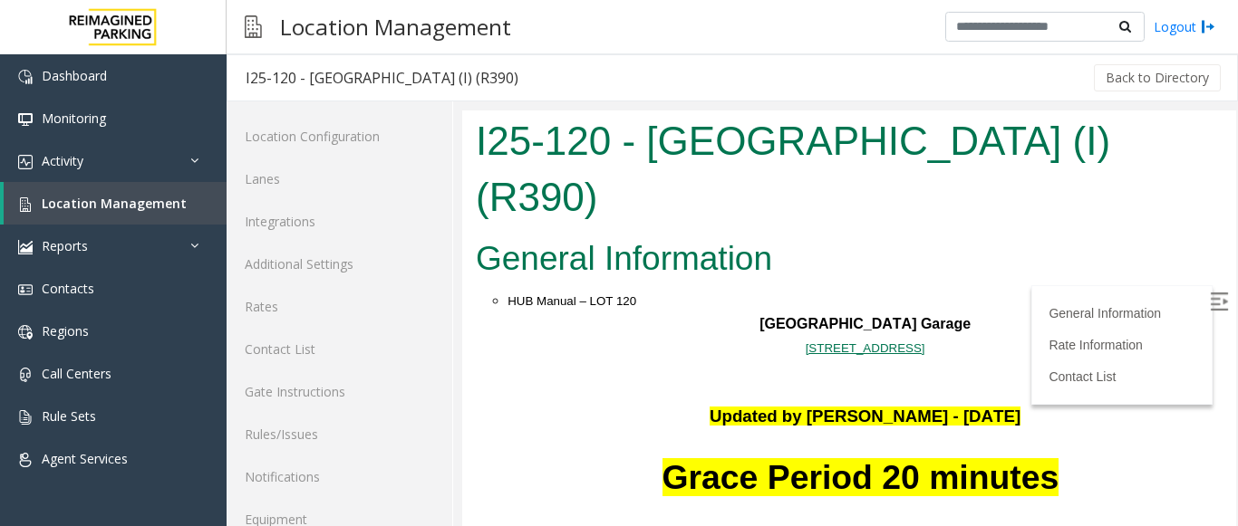
click at [600, 382] on p at bounding box center [864, 394] width 715 height 24
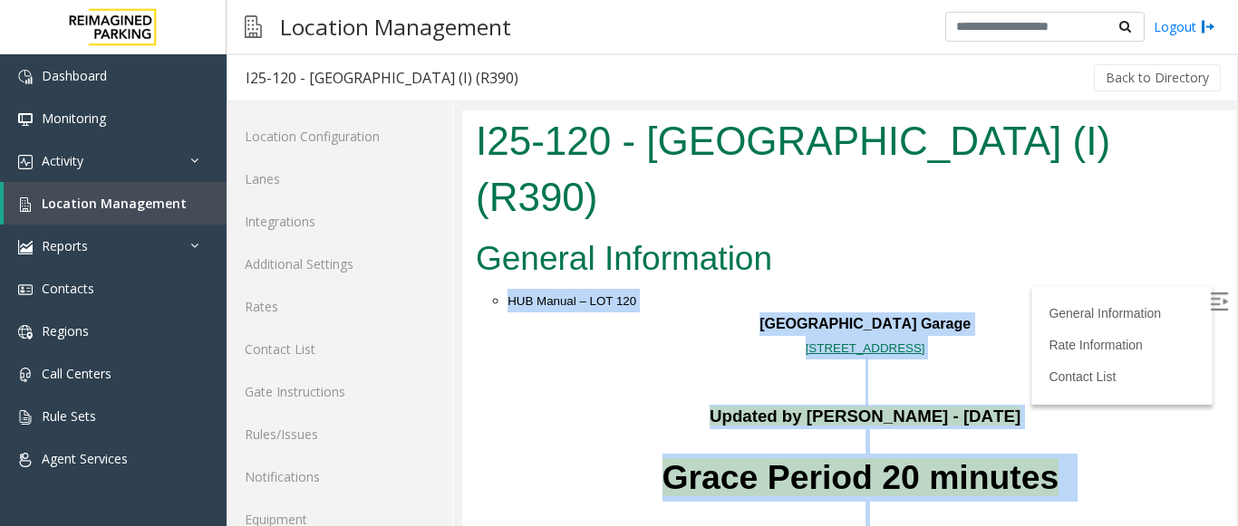
drag, startPoint x: 486, startPoint y: 244, endPoint x: 1139, endPoint y: 430, distance: 679.4
click at [1127, 454] on p "Grace Period 20 minutes" at bounding box center [864, 478] width 715 height 48
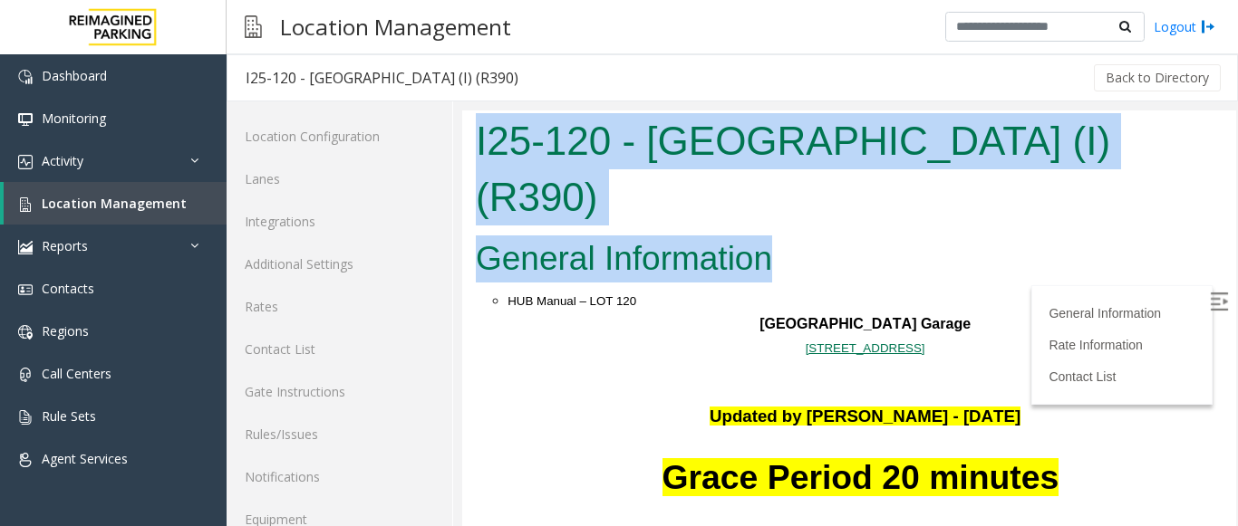
drag, startPoint x: 796, startPoint y: 204, endPoint x: 462, endPoint y: 150, distance: 337.8
click at [462, 150] on body "I25-120 - Plaza East Garage (I) (R390) General Information HUB Manual – LOT 120…" at bounding box center [849, 354] width 774 height 487
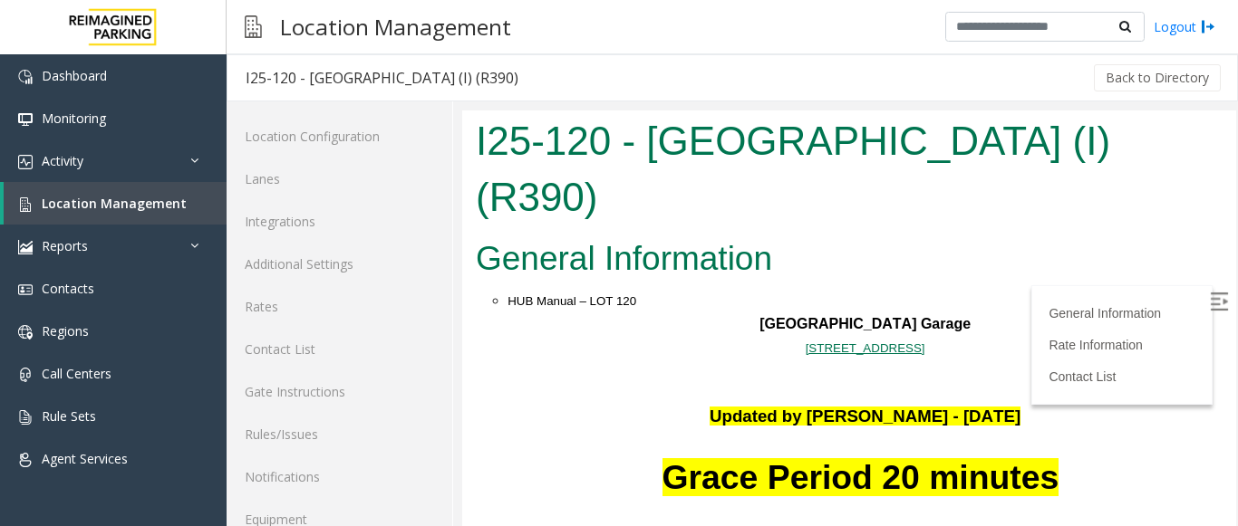
click at [586, 336] on p "11000 NE 8th St. Bellevue, WA" at bounding box center [864, 348] width 715 height 24
